Goal: Task Accomplishment & Management: Manage account settings

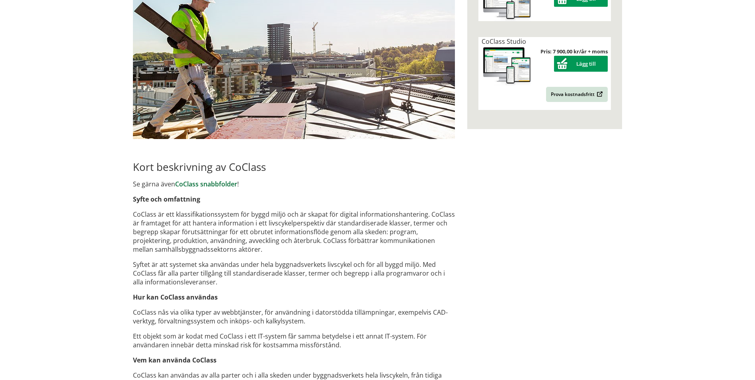
scroll to position [478, 0]
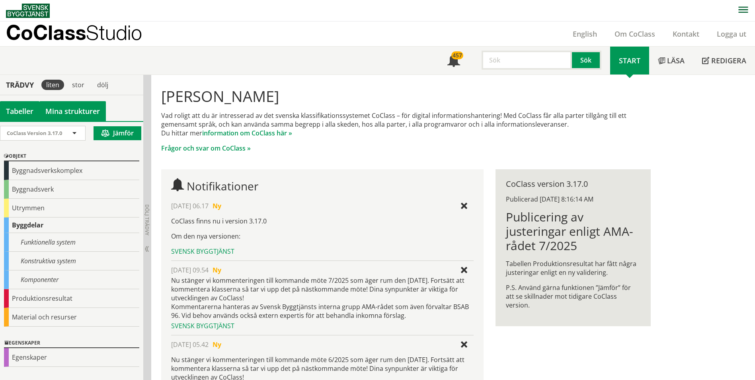
click at [55, 101] on link "Mina strukturer" at bounding box center [72, 111] width 66 height 20
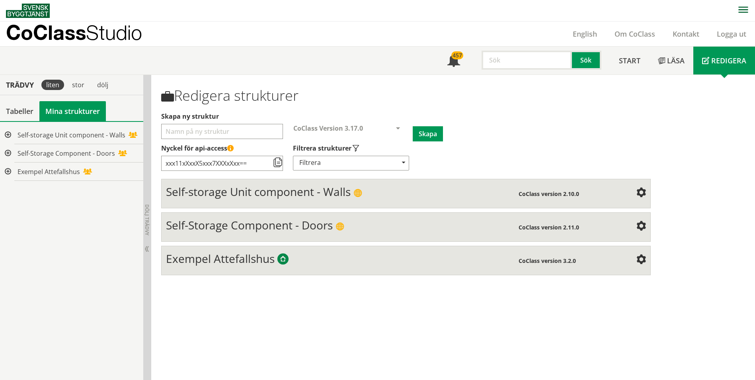
click at [307, 188] on span "Self-storage Unit component - Walls" at bounding box center [258, 191] width 185 height 15
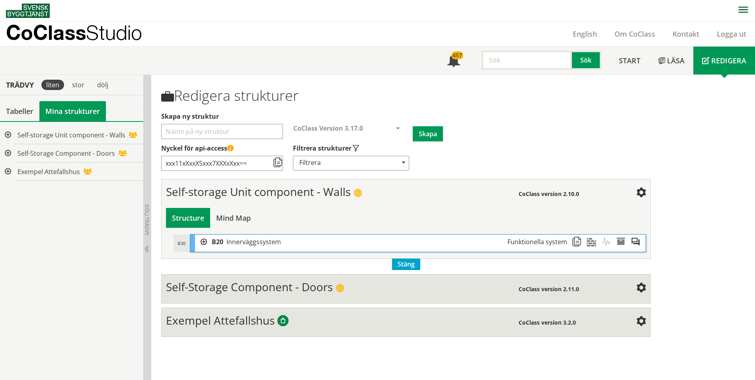
click at [462, 168] on div "Nyckel för api-access xxx11xXxxX5xxx7XXXxXxx== Filtrera strukturer Filtrera Pub…" at bounding box center [405, 157] width 489 height 27
click at [682, 249] on div "Redigera strukturer Skapa ny struktur CoClass Version 3.17.0 CoClass Version 3.…" at bounding box center [453, 227] width 604 height 305
click at [545, 131] on div "Redigera strukturer Skapa ny struktur CoClass Version 3.17.0 CoClass Version 3.…" at bounding box center [405, 211] width 501 height 260
click at [448, 62] on span at bounding box center [453, 61] width 13 height 13
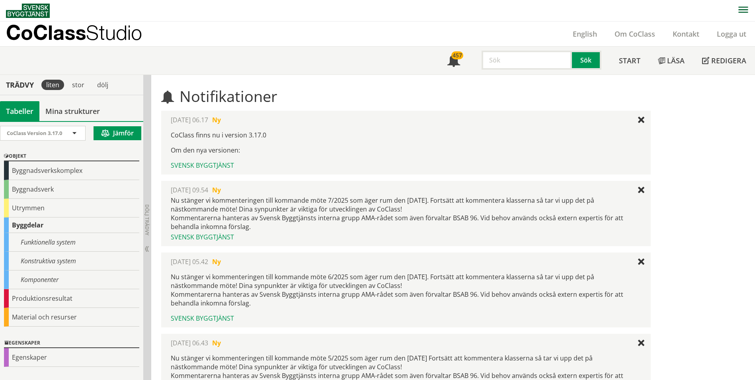
click at [74, 76] on div "stor" at bounding box center [78, 85] width 25 height 20
click at [80, 86] on div "stor" at bounding box center [78, 85] width 22 height 10
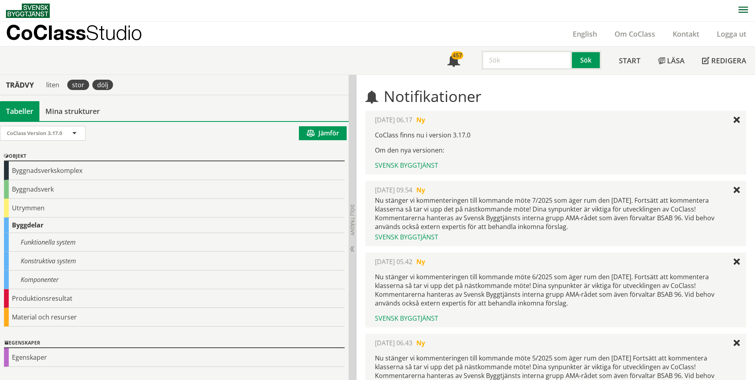
click at [102, 88] on div "dölj" at bounding box center [102, 85] width 21 height 10
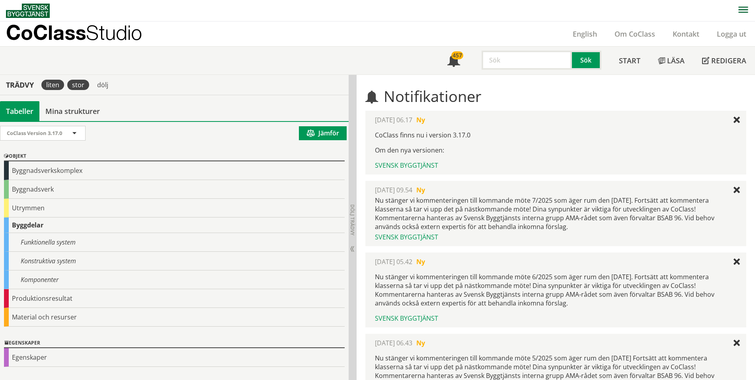
click at [53, 84] on div "liten" at bounding box center [52, 85] width 23 height 10
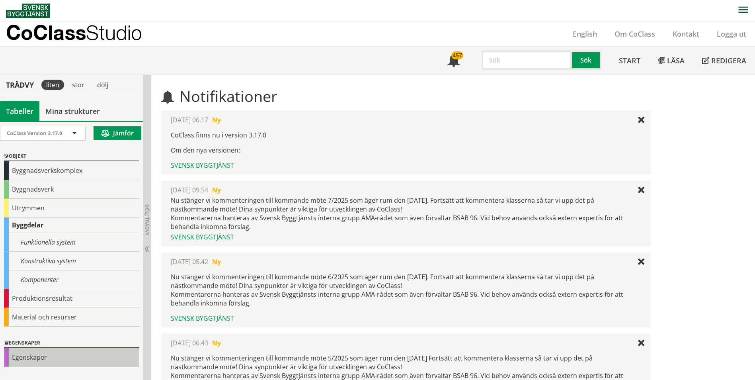
click at [59, 353] on div "Egenskaper" at bounding box center [71, 357] width 135 height 19
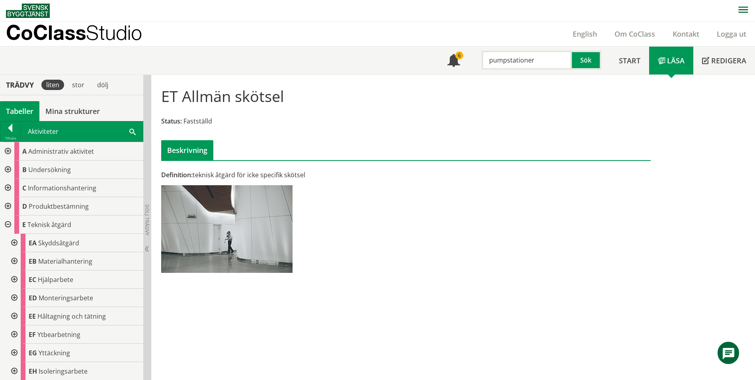
scroll to position [12, 0]
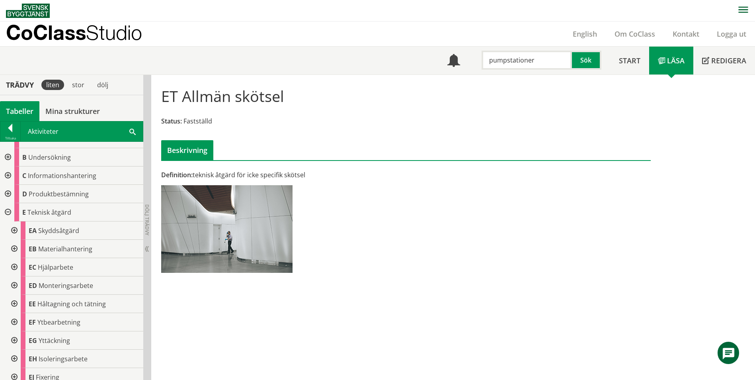
click at [721, 39] on div "Logga ut" at bounding box center [731, 33] width 47 height 25
click at [725, 37] on link "Logga ut" at bounding box center [731, 34] width 47 height 10
